Goal: Task Accomplishment & Management: Manage account settings

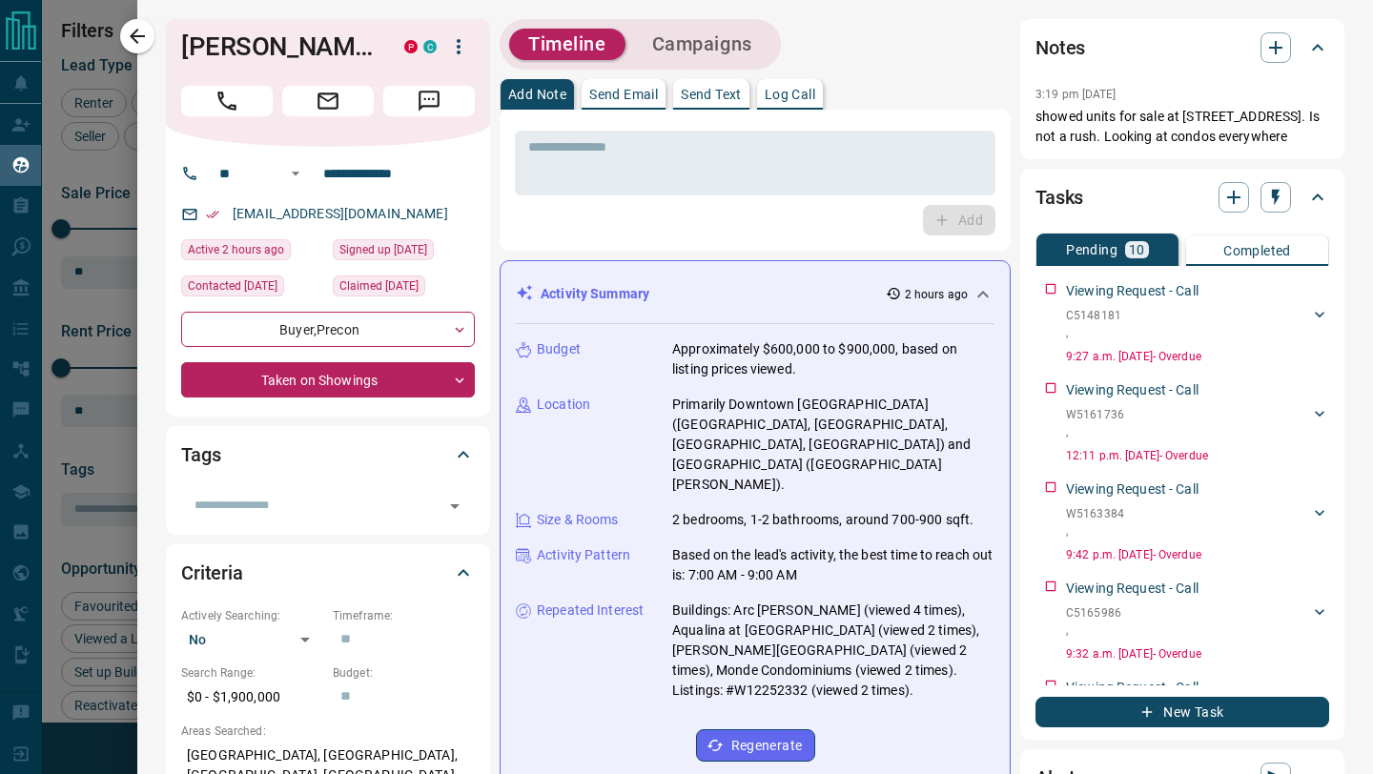
scroll to position [369, 0]
click at [141, 39] on icon "button" at bounding box center [137, 36] width 23 height 23
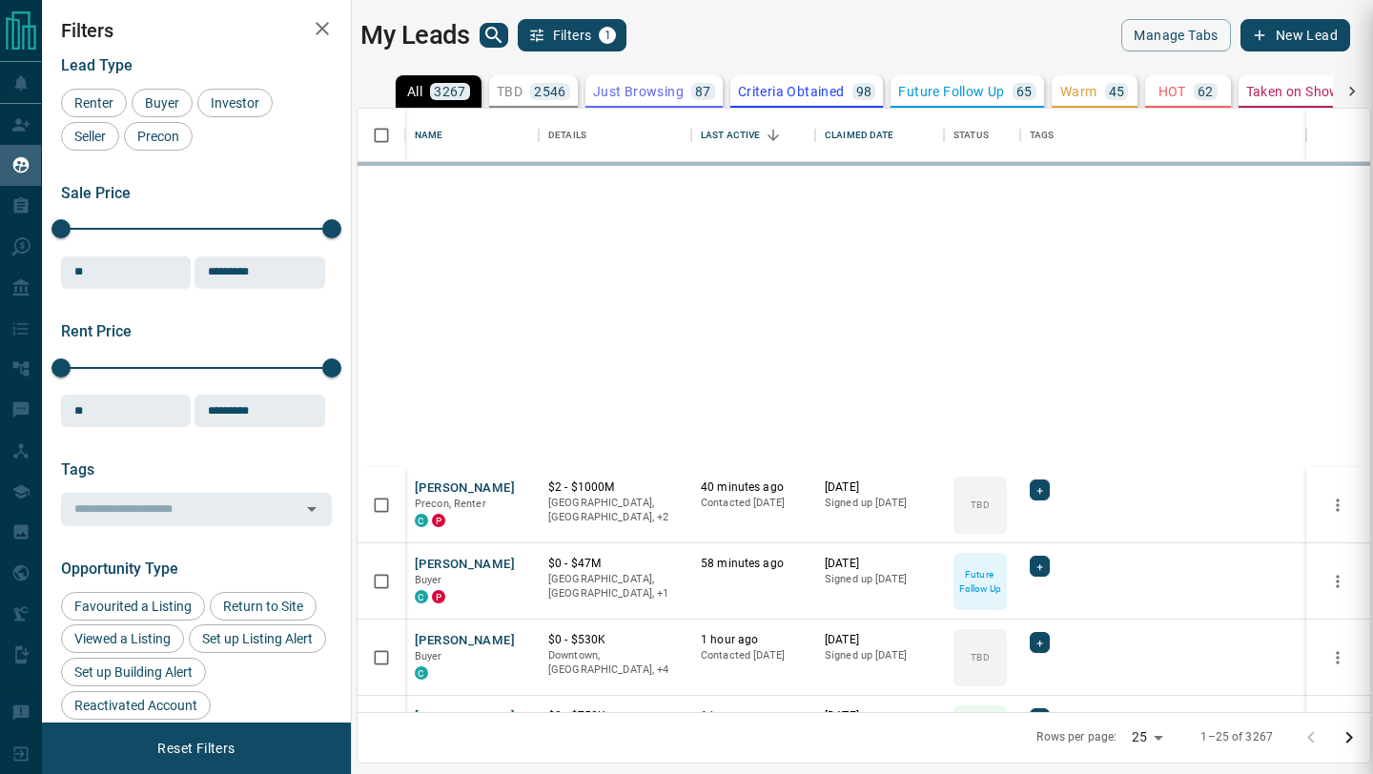
scroll to position [508, 0]
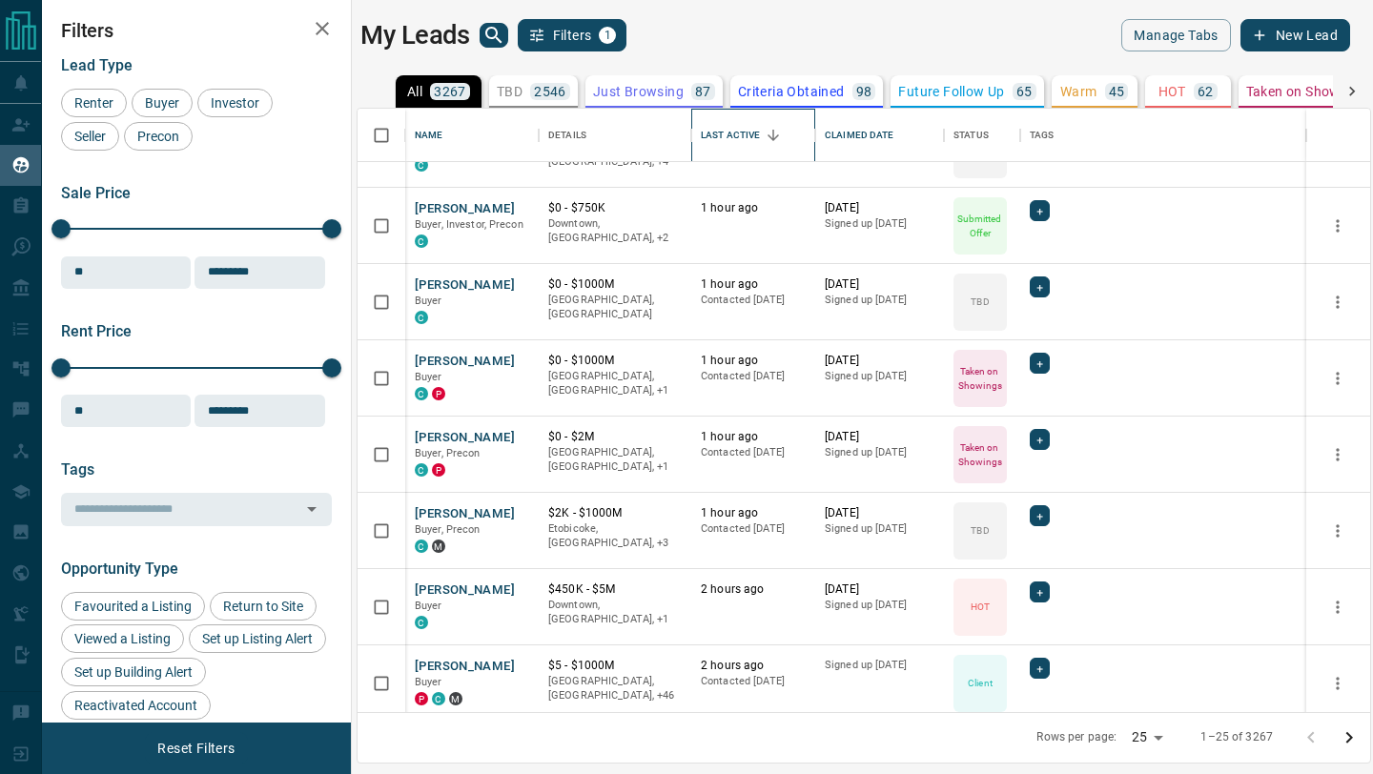
click at [758, 148] on div "Last Active" at bounding box center [730, 135] width 59 height 53
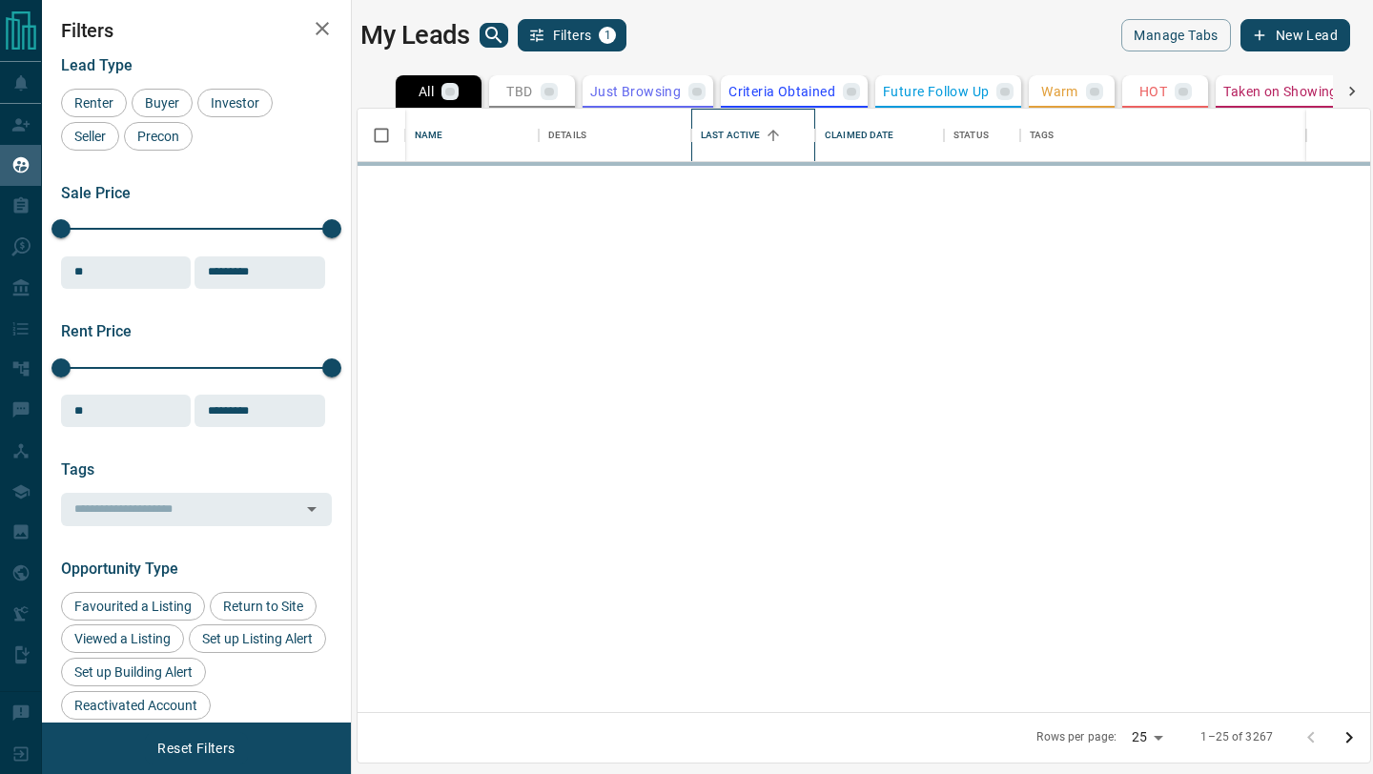
scroll to position [0, 0]
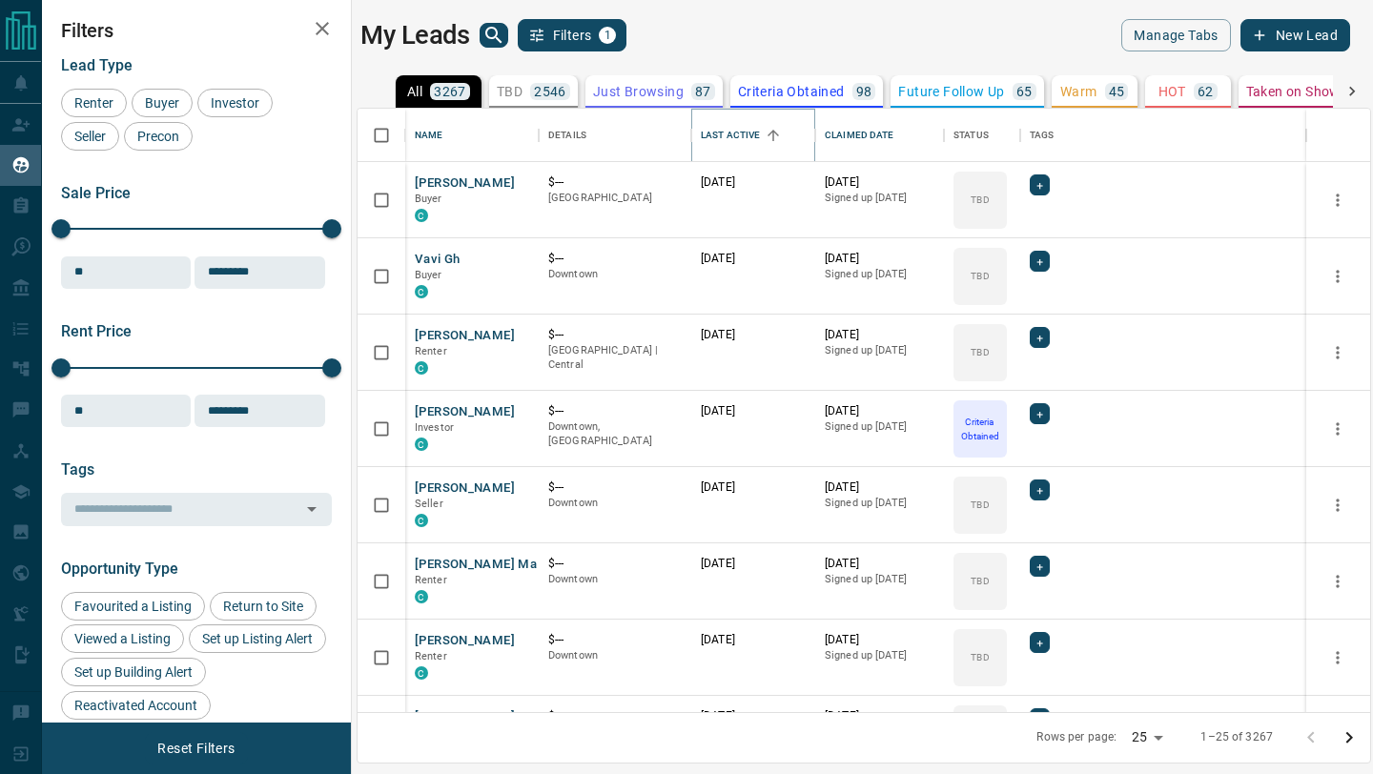
click at [761, 129] on button "Sort" at bounding box center [773, 135] width 27 height 27
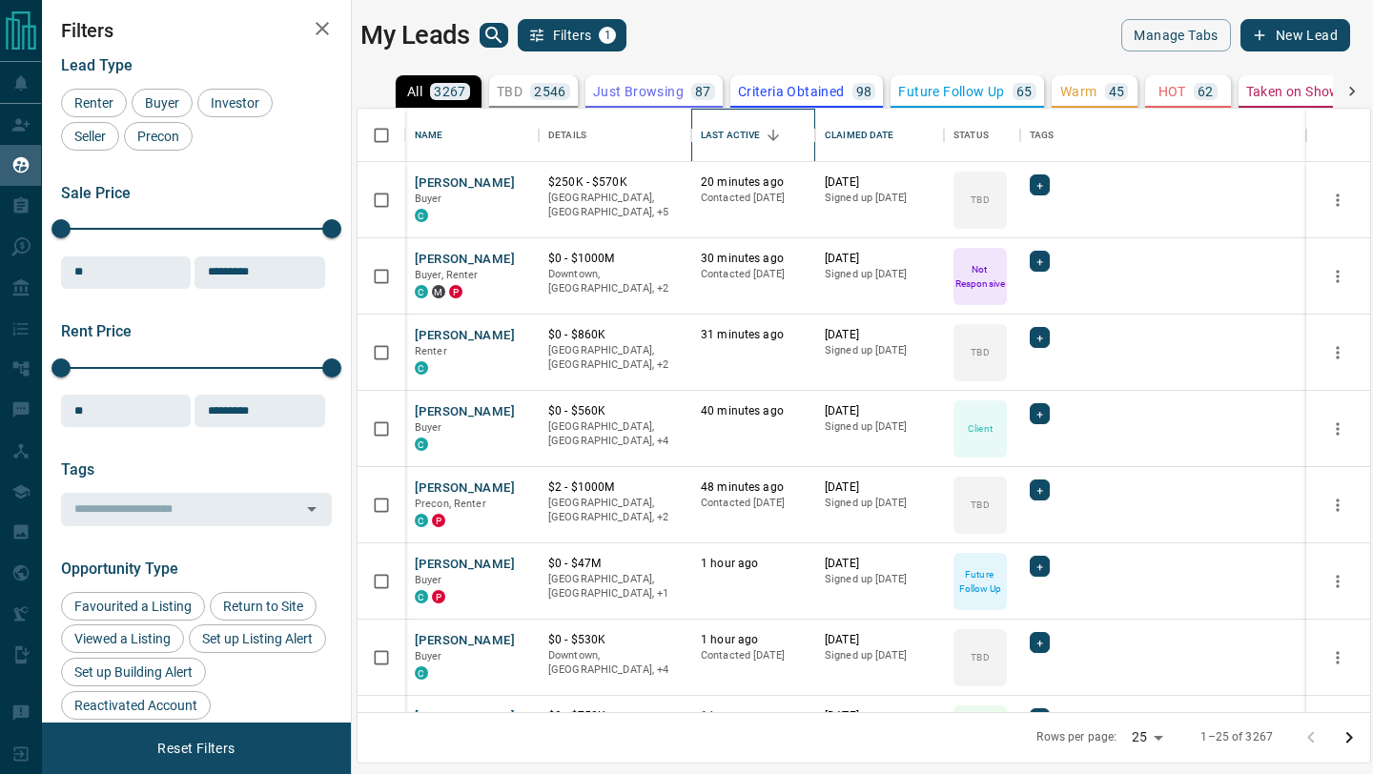
click at [720, 135] on div "Last Active" at bounding box center [730, 135] width 59 height 53
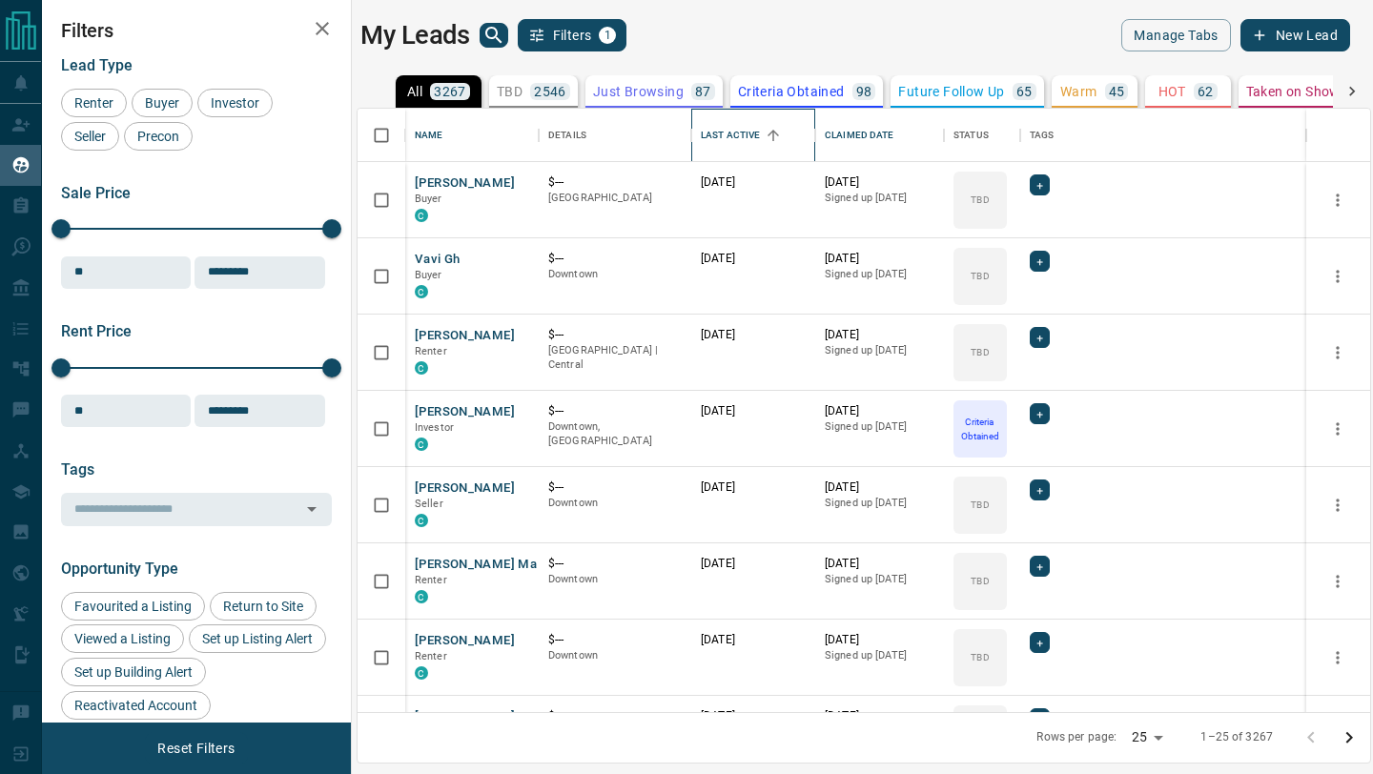
click at [747, 124] on div "Last Active" at bounding box center [730, 135] width 59 height 53
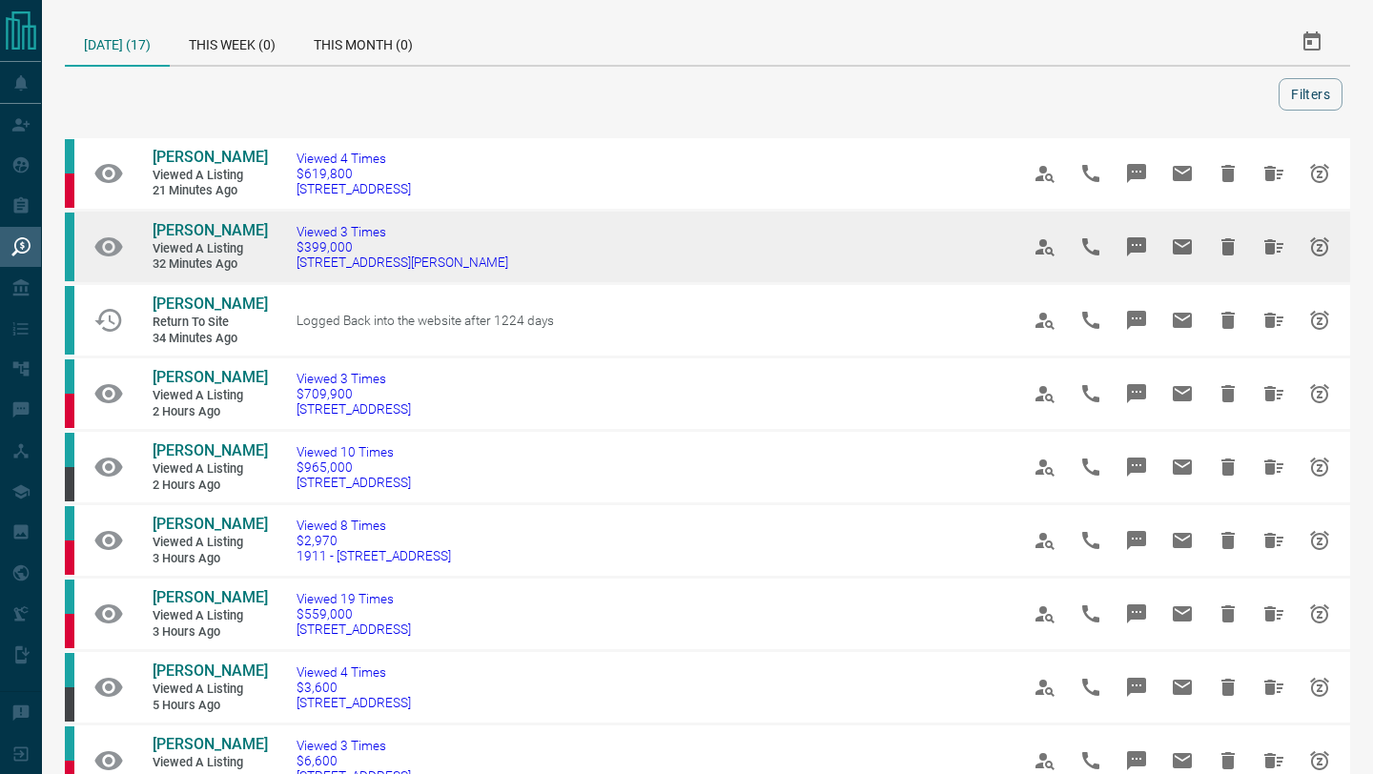
scroll to position [31, 0]
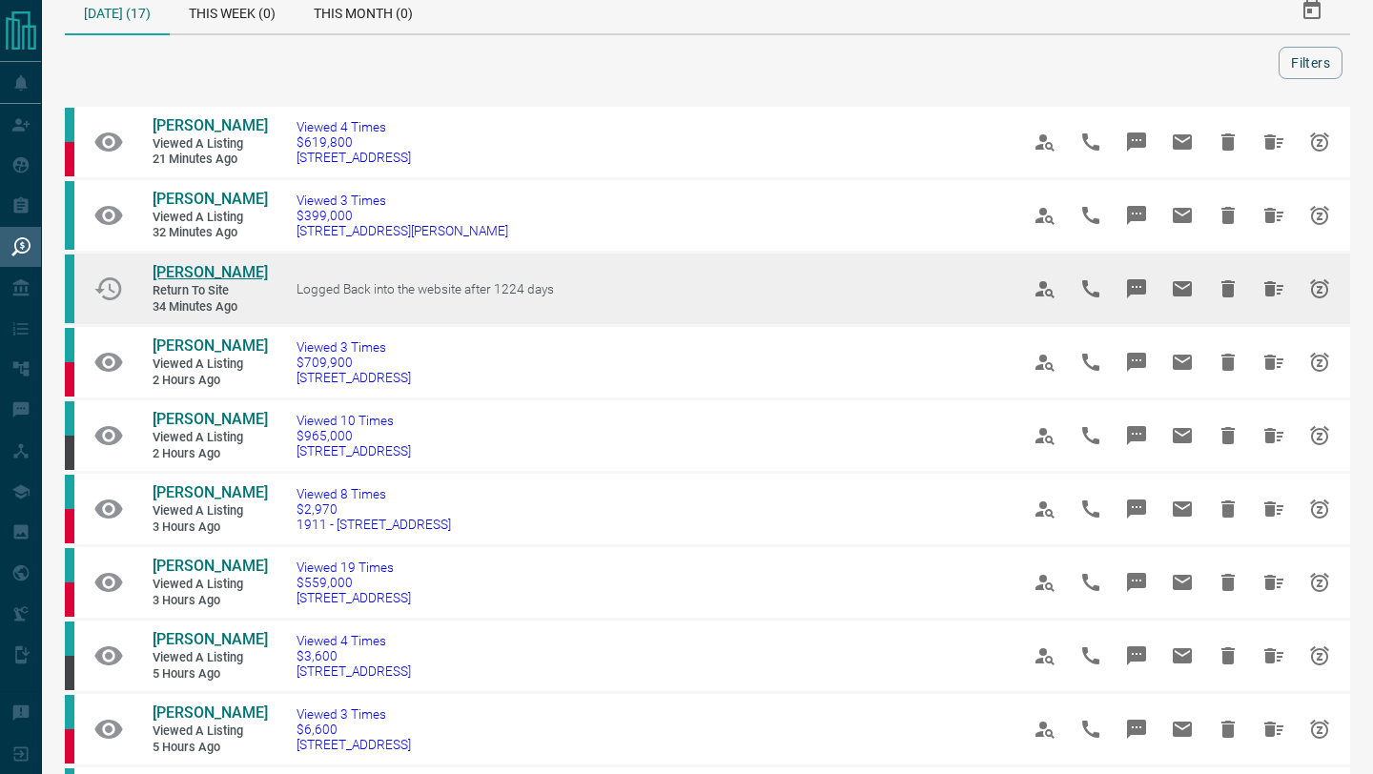
click at [203, 278] on span "[PERSON_NAME]" at bounding box center [210, 272] width 115 height 18
